Goal: Navigation & Orientation: Go to known website

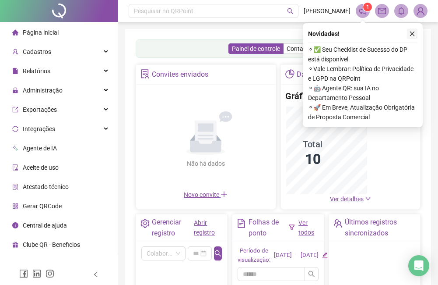
click at [414, 34] on icon "close" at bounding box center [412, 34] width 6 height 6
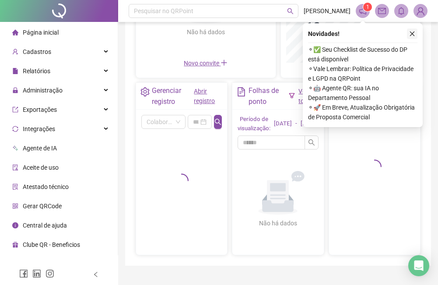
click at [409, 38] on button "button" at bounding box center [412, 33] width 11 height 11
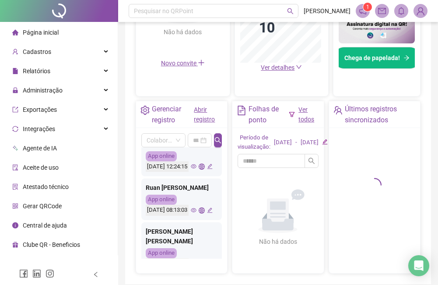
scroll to position [0, 0]
